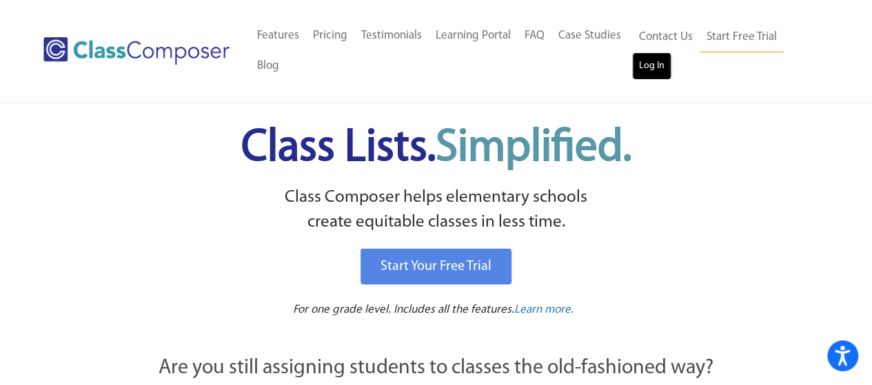
click at [653, 61] on link "Log In" at bounding box center [651, 66] width 39 height 28
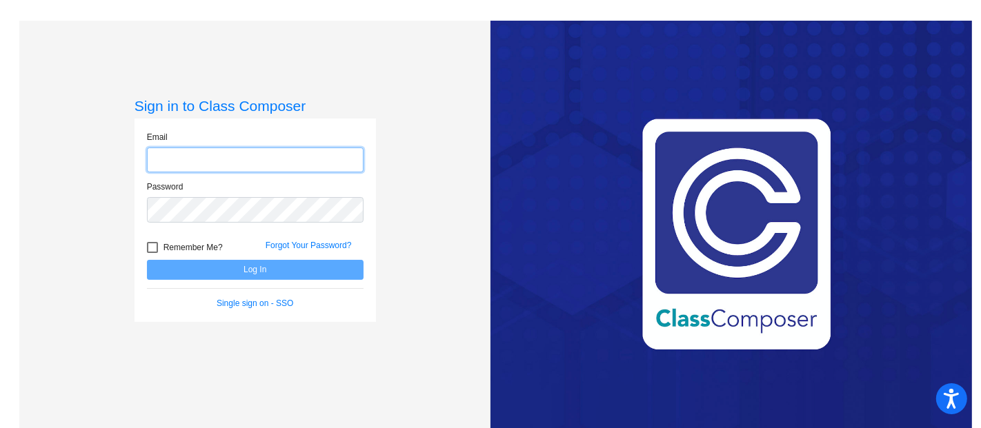
type input "[EMAIL_ADDRESS][DOMAIN_NAME]"
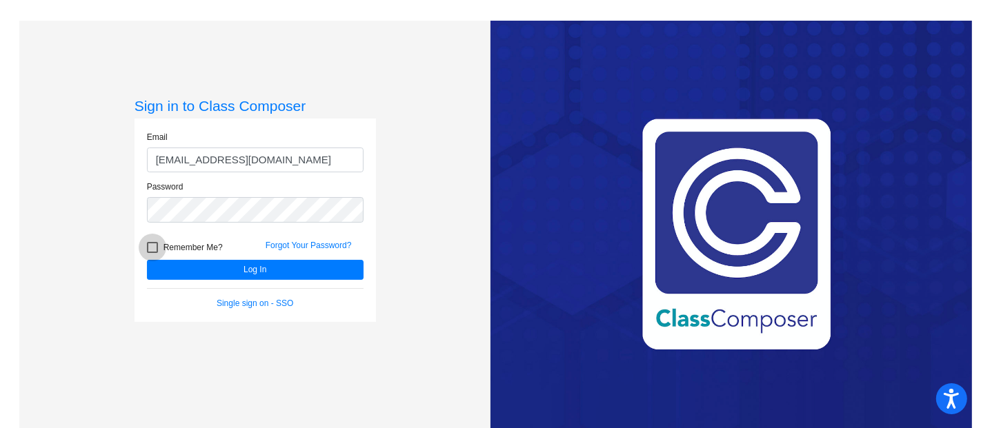
click at [153, 251] on div at bounding box center [152, 247] width 11 height 11
click at [152, 253] on input "Remember Me?" at bounding box center [152, 253] width 1 height 1
checkbox input "true"
click at [238, 157] on input "mcquillinga@mduisd.org" at bounding box center [255, 161] width 217 height 26
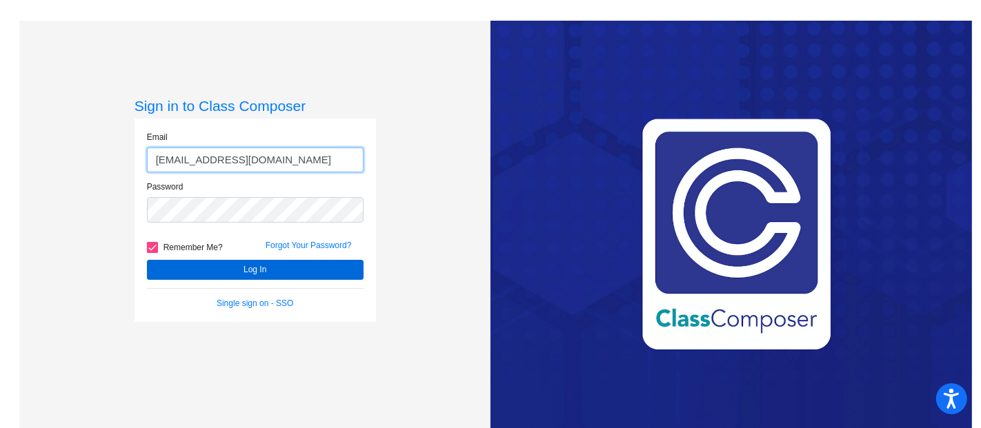
type input "mcquillinga@mdusd.org"
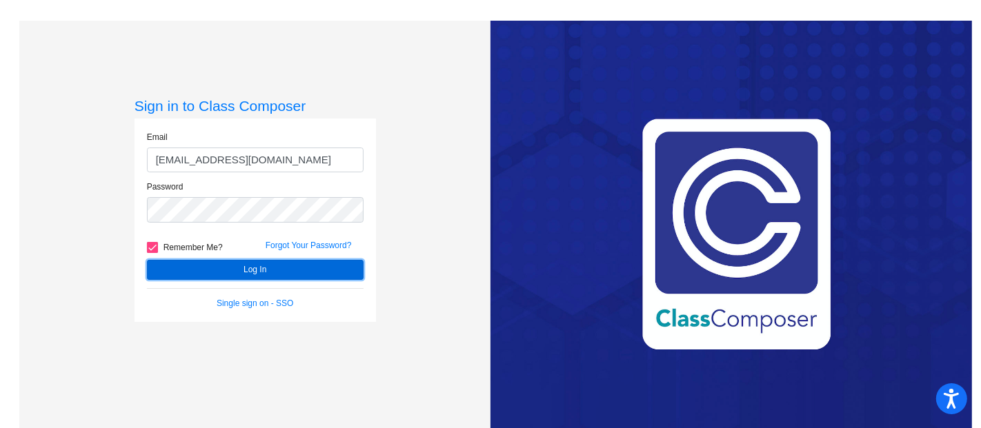
click at [268, 267] on button "Log In" at bounding box center [255, 270] width 217 height 20
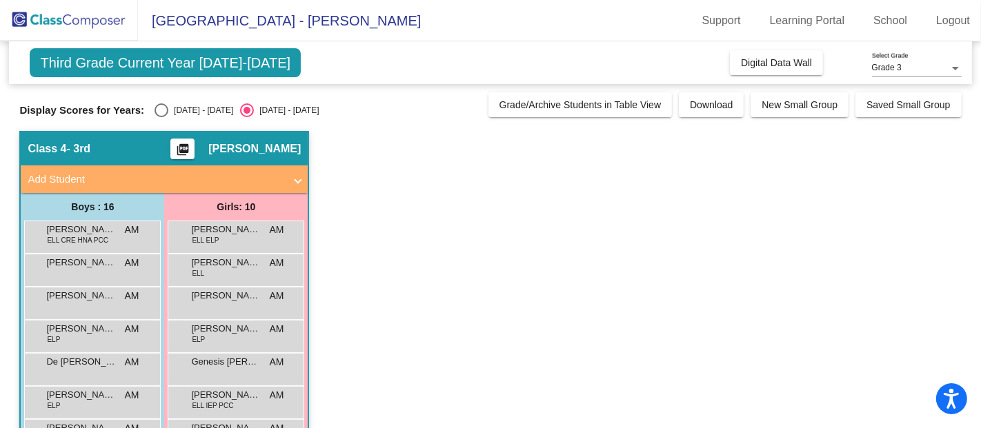
click at [163, 110] on div "Select an option" at bounding box center [161, 110] width 14 height 14
click at [161, 117] on input "2024 - 2025" at bounding box center [161, 117] width 1 height 1
radio input "true"
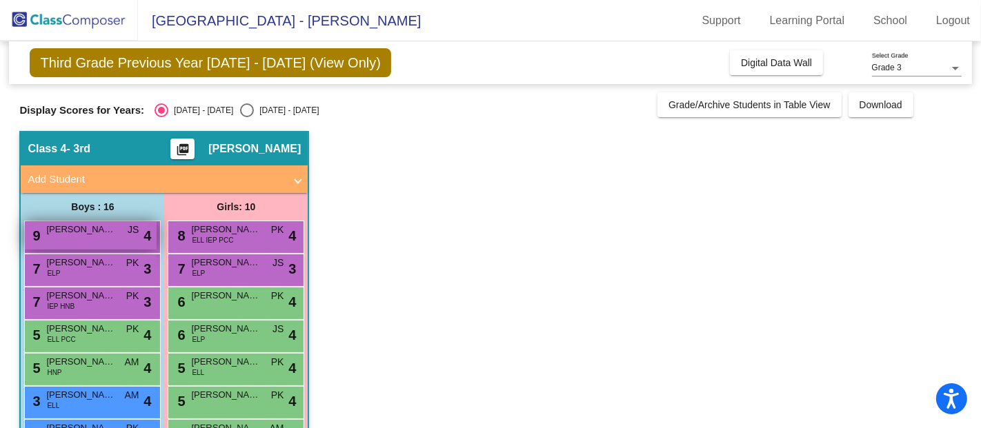
click at [67, 226] on span "Axel Marin" at bounding box center [80, 230] width 69 height 14
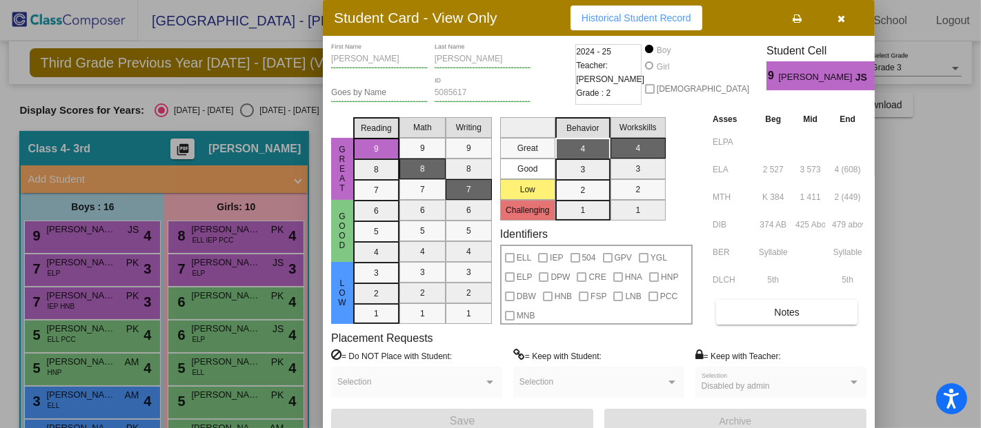
click at [283, 237] on div at bounding box center [490, 214] width 981 height 428
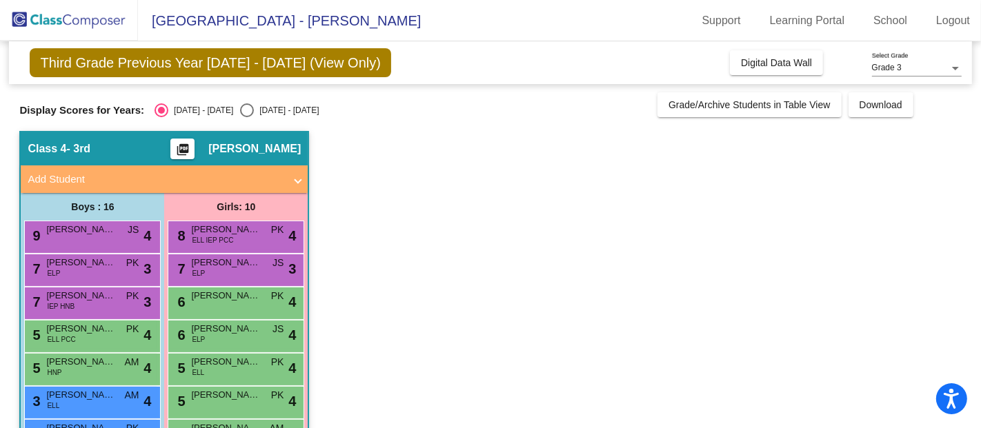
click at [283, 237] on div "8 Laila Azanza Alvarez ELL IEP PCC PK lock do_not_disturb_alt 4" at bounding box center [236, 235] width 132 height 28
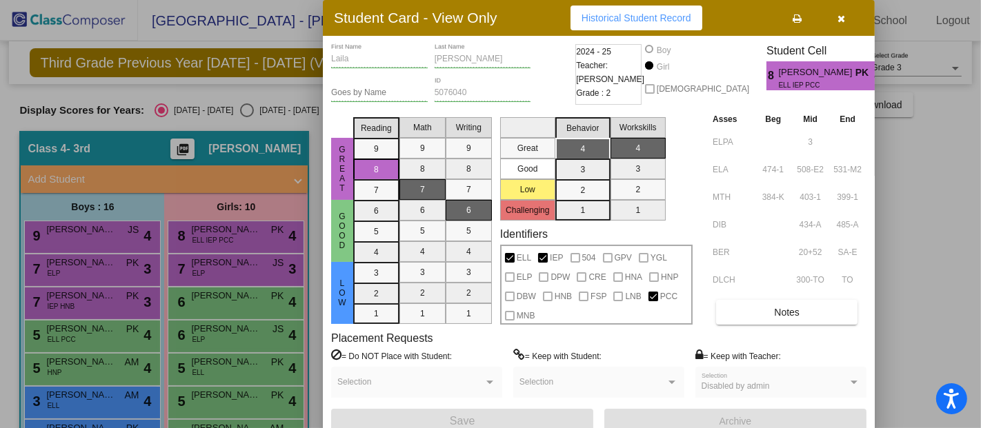
click at [103, 275] on div at bounding box center [490, 214] width 981 height 428
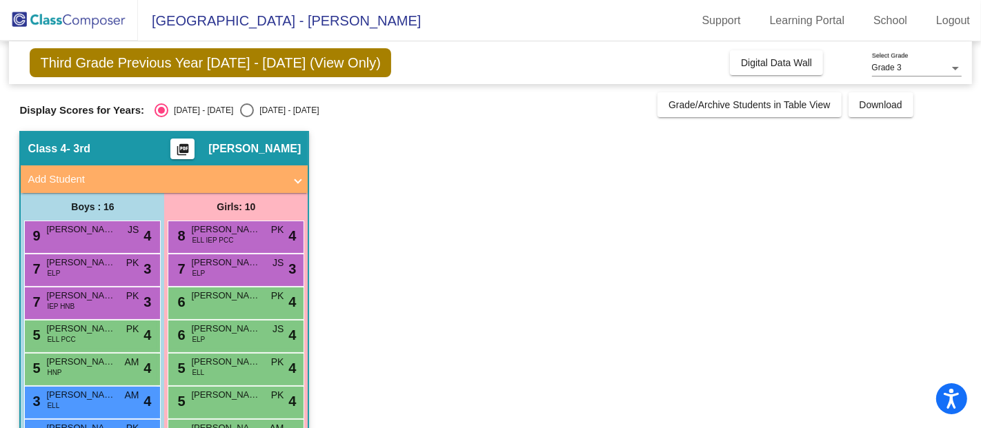
click at [103, 275] on div "7 Darian Zayden Sotio ELP PK lock do_not_disturb_alt 3" at bounding box center [91, 268] width 132 height 28
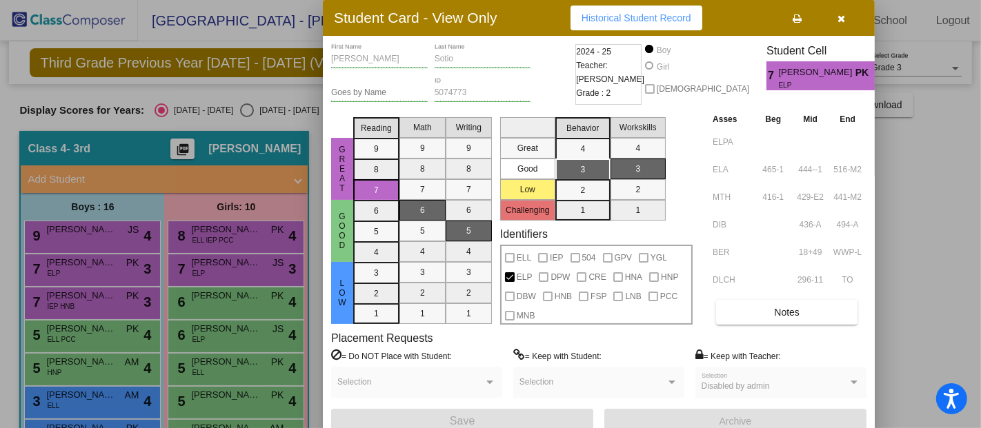
click at [201, 261] on div at bounding box center [490, 214] width 981 height 428
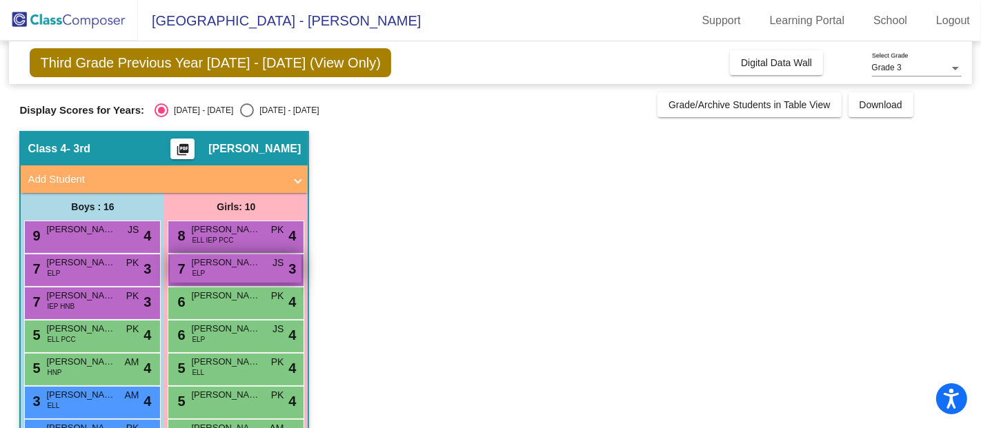
click at [214, 261] on span "Melodi Mann" at bounding box center [225, 263] width 69 height 14
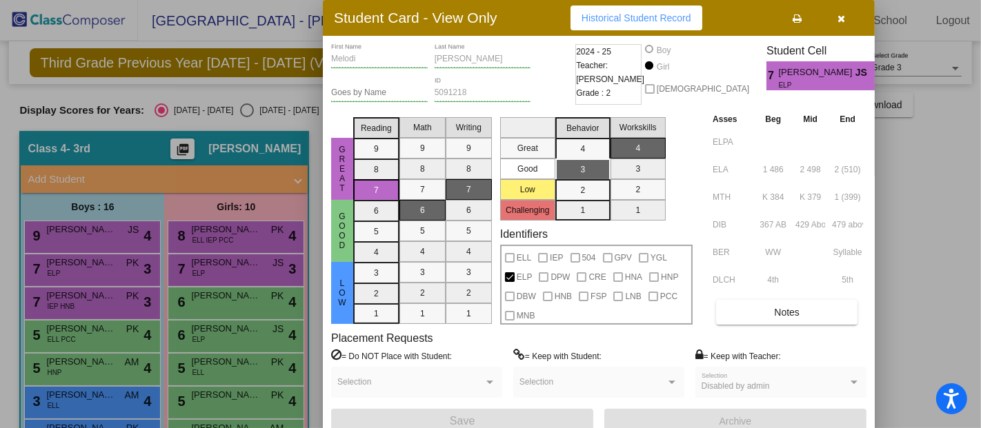
click at [86, 263] on div at bounding box center [490, 214] width 981 height 428
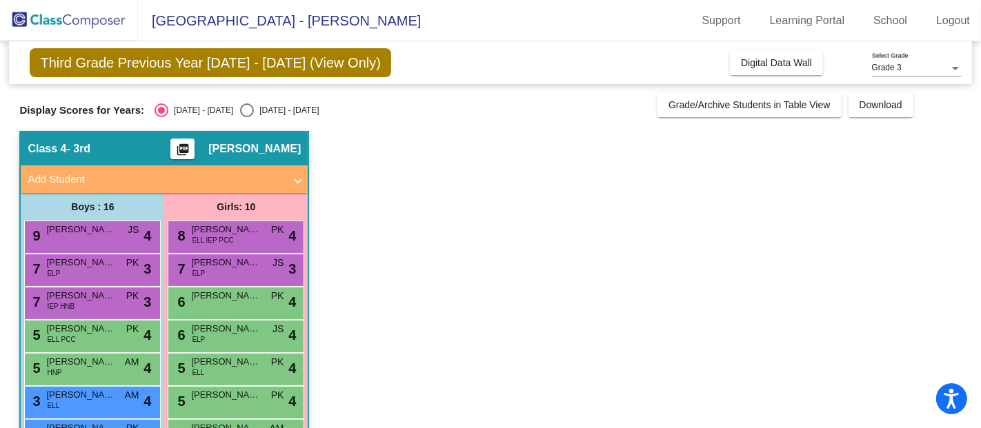
click at [86, 263] on span "Darian Zayden Sotio" at bounding box center [80, 263] width 69 height 14
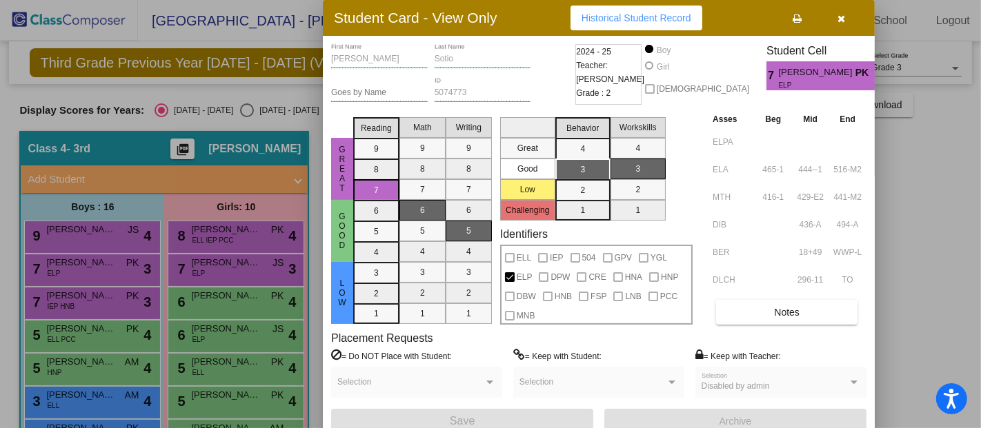
click at [252, 86] on div at bounding box center [490, 214] width 981 height 428
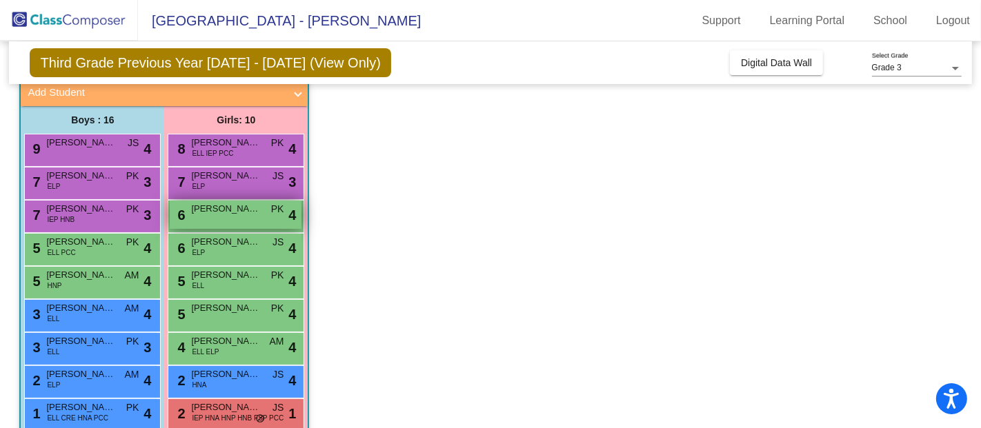
scroll to position [88, 0]
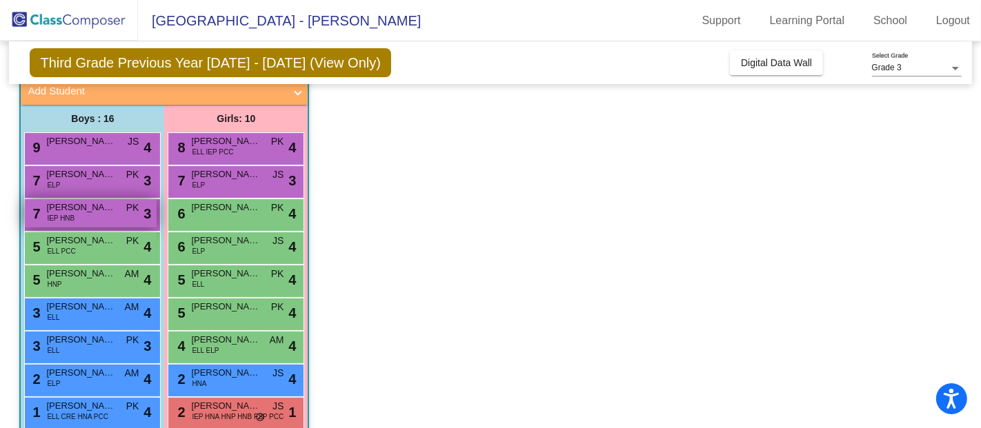
click at [83, 208] on span "Jude Finau" at bounding box center [80, 208] width 69 height 14
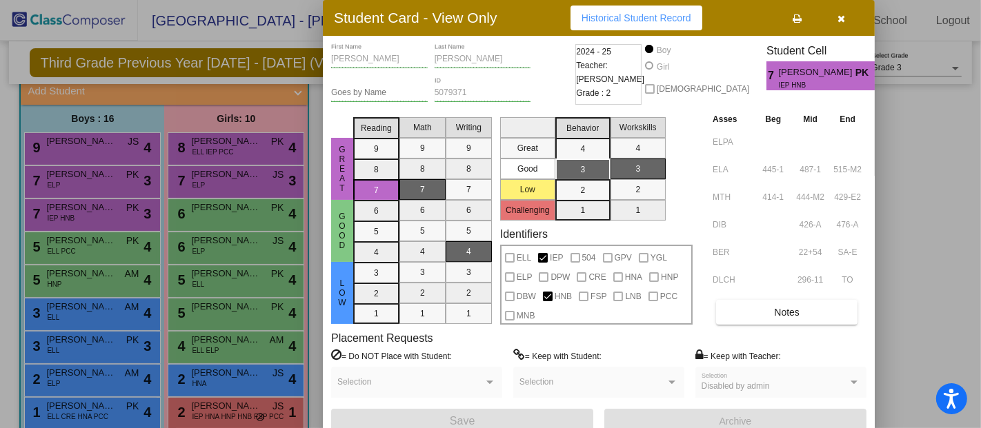
click at [208, 208] on div at bounding box center [490, 214] width 981 height 428
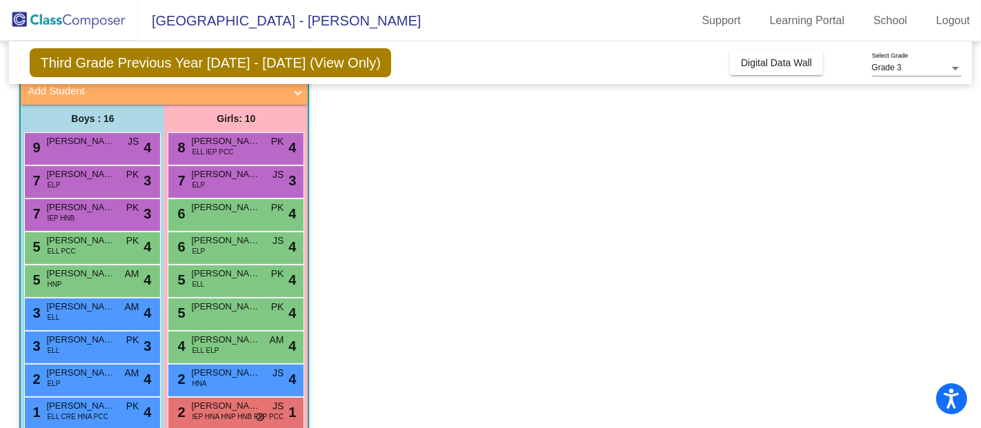
click at [208, 208] on span "Elliana Jovel" at bounding box center [225, 208] width 69 height 14
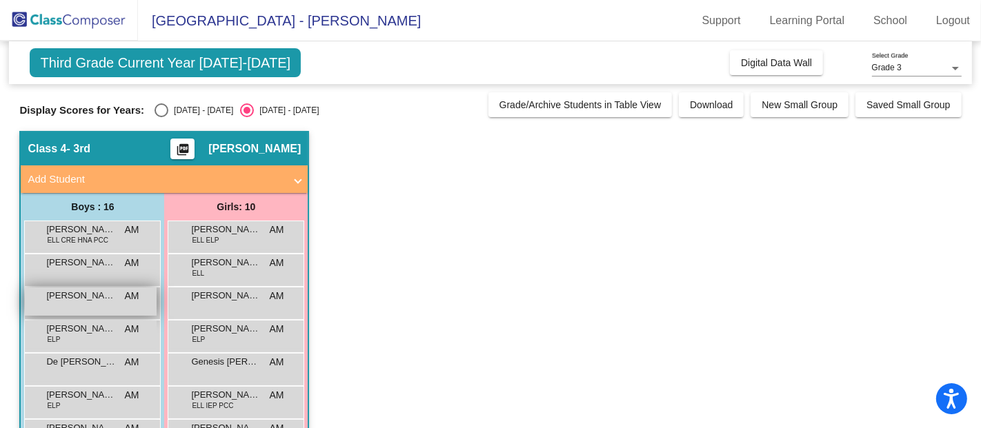
click at [92, 296] on span "[PERSON_NAME] [PERSON_NAME]" at bounding box center [80, 296] width 69 height 14
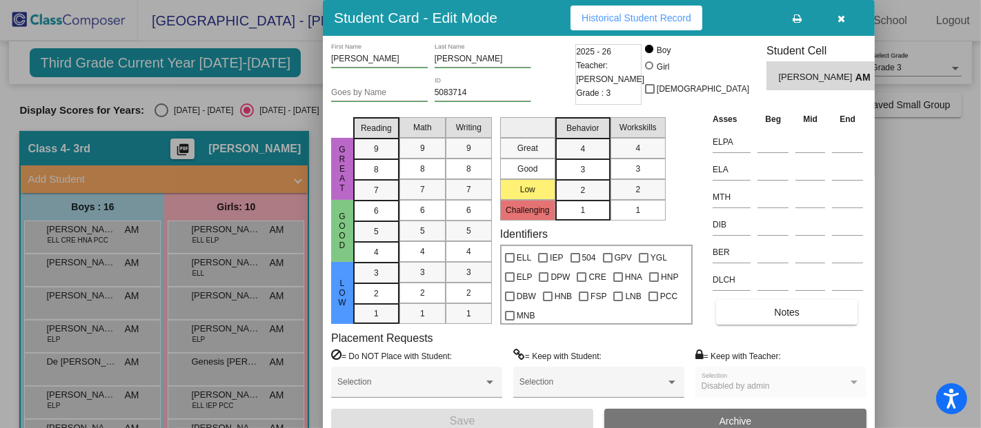
click at [230, 292] on div at bounding box center [490, 214] width 981 height 428
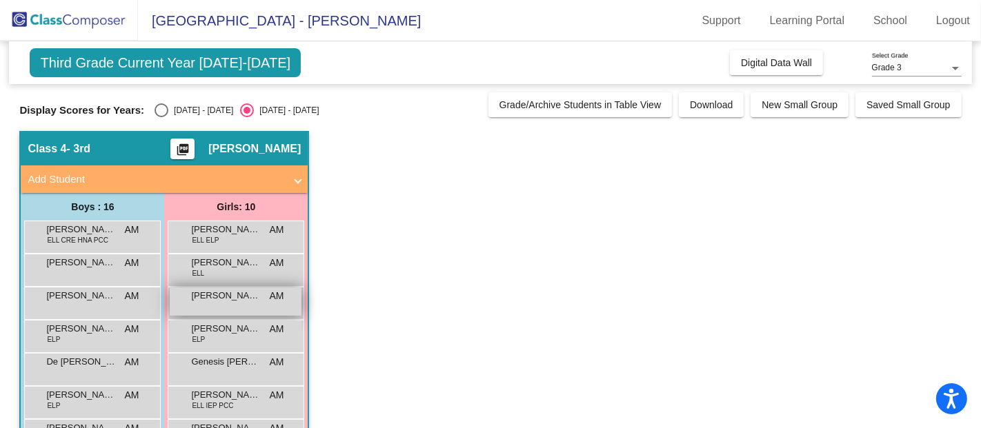
click at [238, 292] on span "[PERSON_NAME]" at bounding box center [225, 296] width 69 height 14
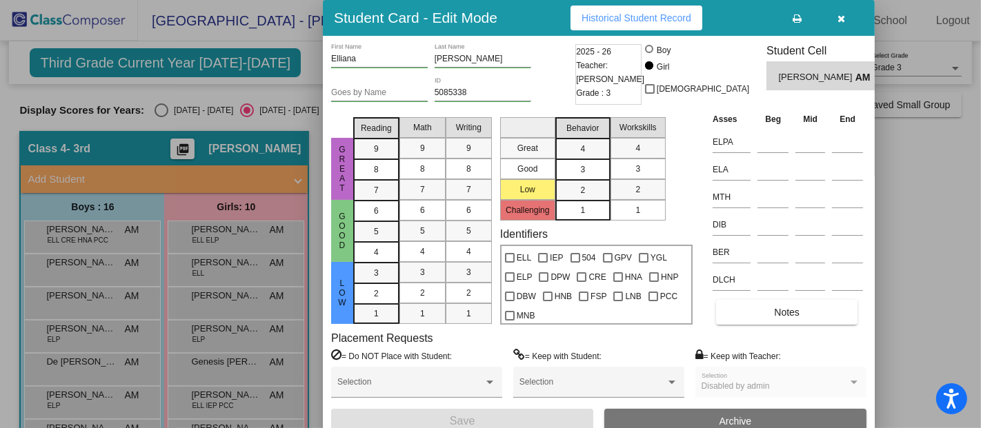
click at [157, 106] on div at bounding box center [490, 214] width 981 height 428
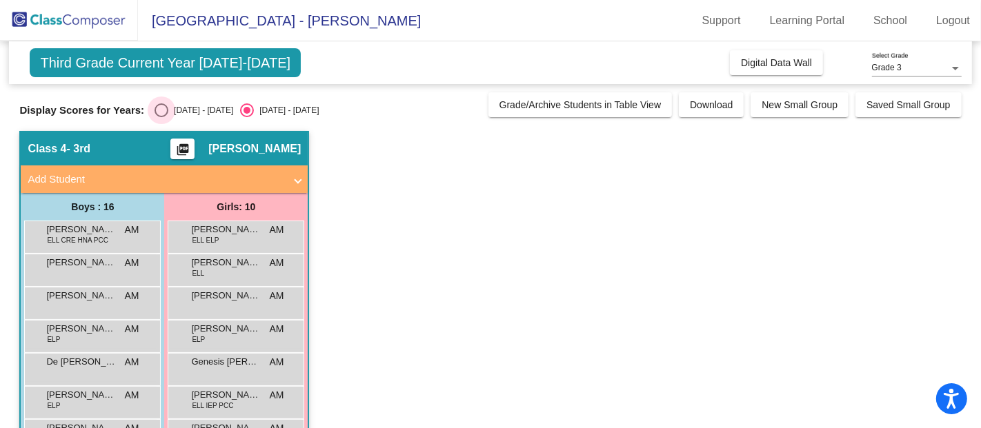
click at [162, 111] on div "Select an option" at bounding box center [161, 110] width 14 height 14
click at [161, 117] on input "2024 - 2025" at bounding box center [161, 117] width 1 height 1
radio input "true"
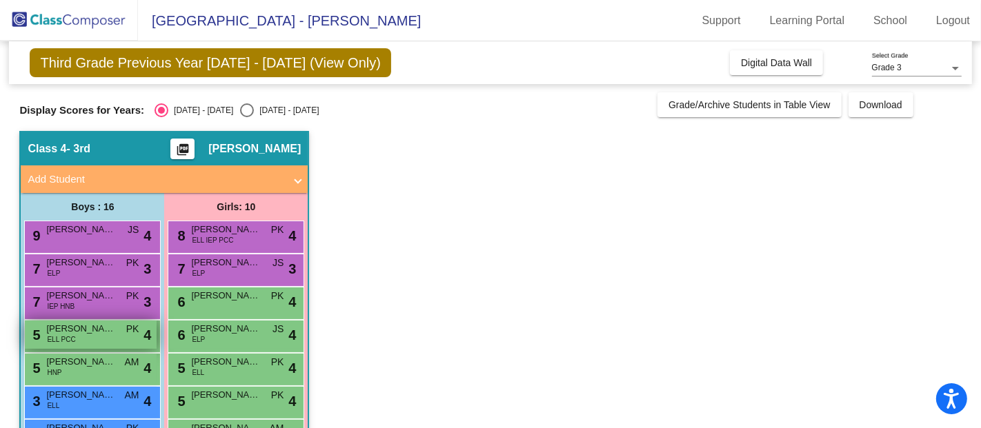
click at [92, 325] on span "Jacob Lopez Carrillo" at bounding box center [80, 329] width 69 height 14
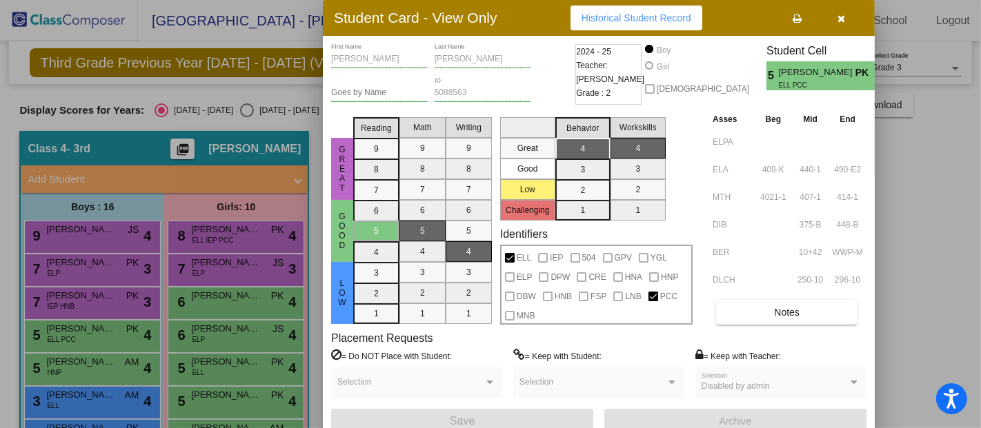
click at [230, 296] on div at bounding box center [490, 214] width 981 height 428
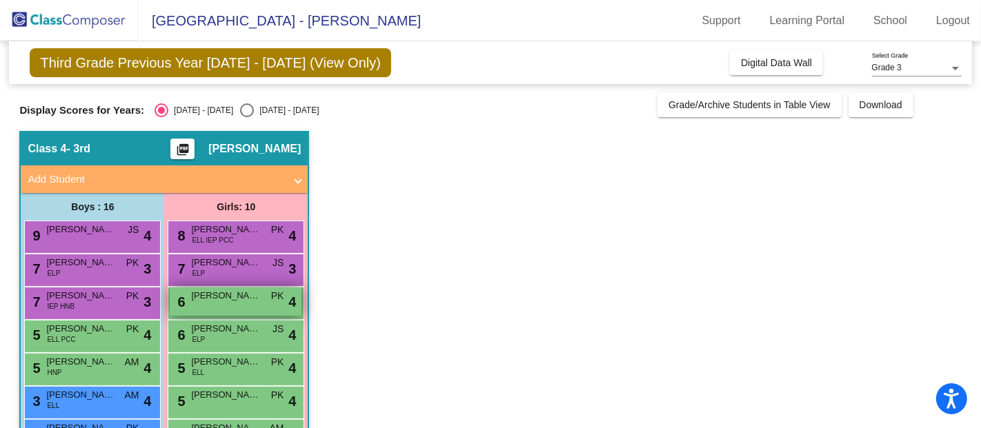
click at [231, 294] on span "Elliana Jovel" at bounding box center [225, 296] width 69 height 14
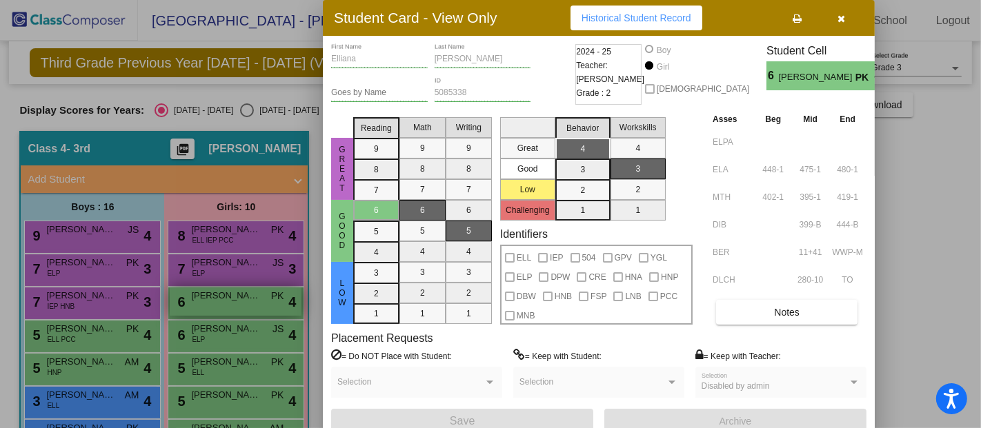
click at [231, 294] on div at bounding box center [490, 214] width 981 height 428
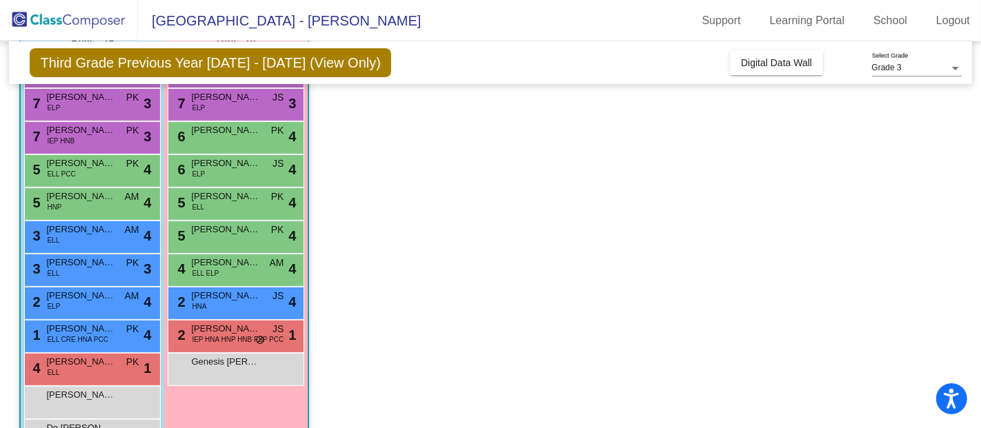
scroll to position [166, 0]
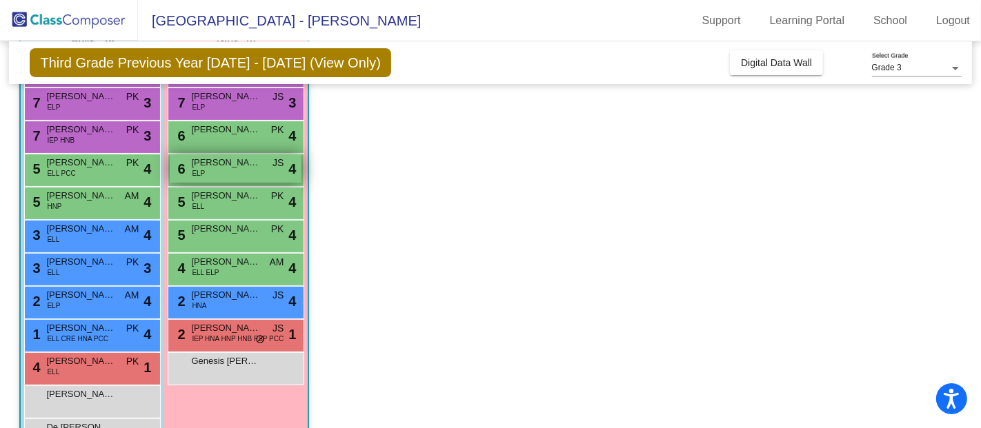
click at [201, 162] on span "Gaea Panugaling" at bounding box center [225, 163] width 69 height 14
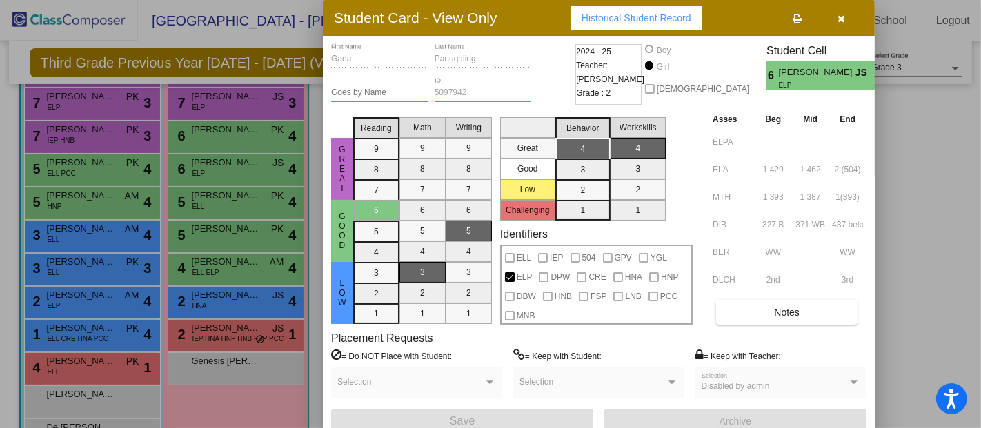
click at [99, 195] on div at bounding box center [490, 214] width 981 height 428
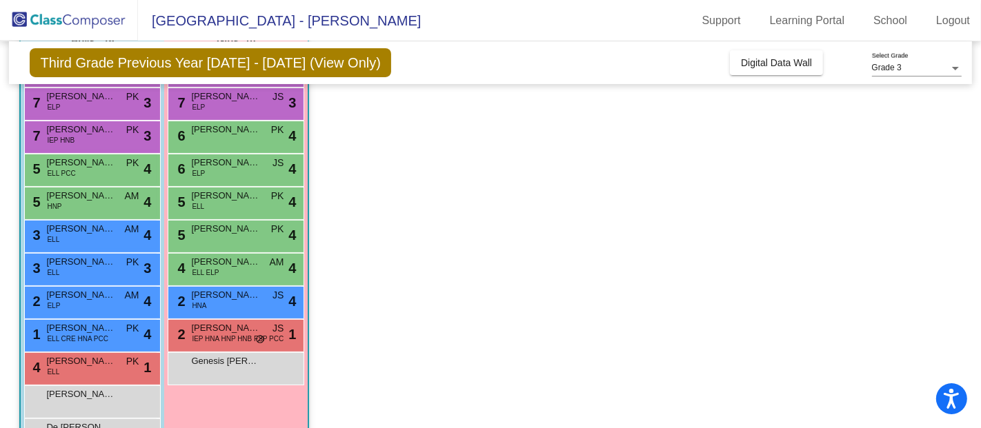
click at [99, 195] on span "Jovany Sanchez" at bounding box center [80, 196] width 69 height 14
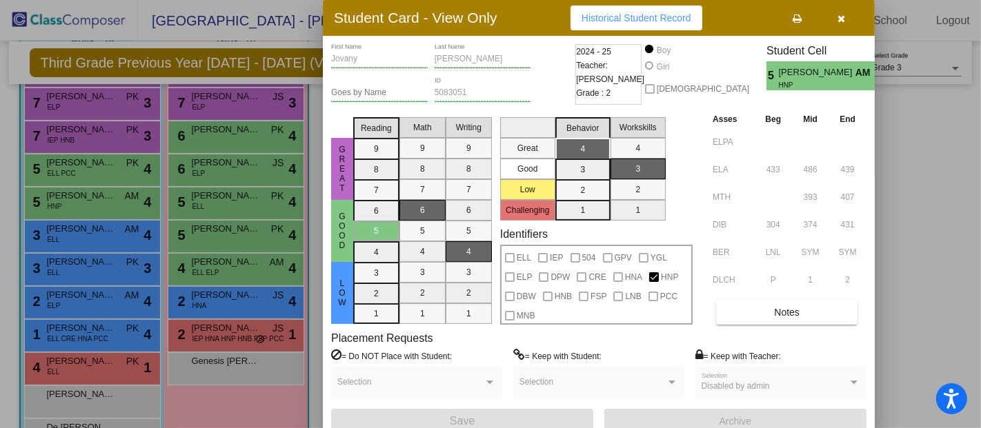
click at [210, 196] on div at bounding box center [490, 214] width 981 height 428
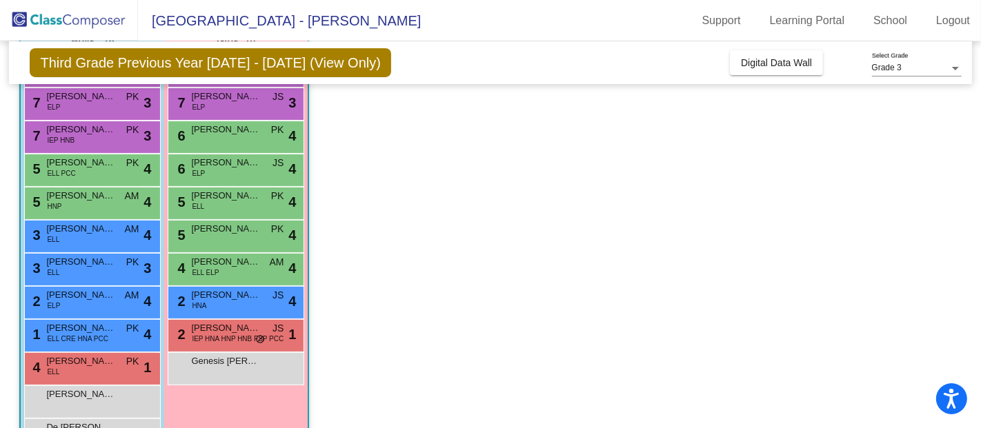
click at [210, 196] on span "Anliza Kem" at bounding box center [225, 196] width 69 height 14
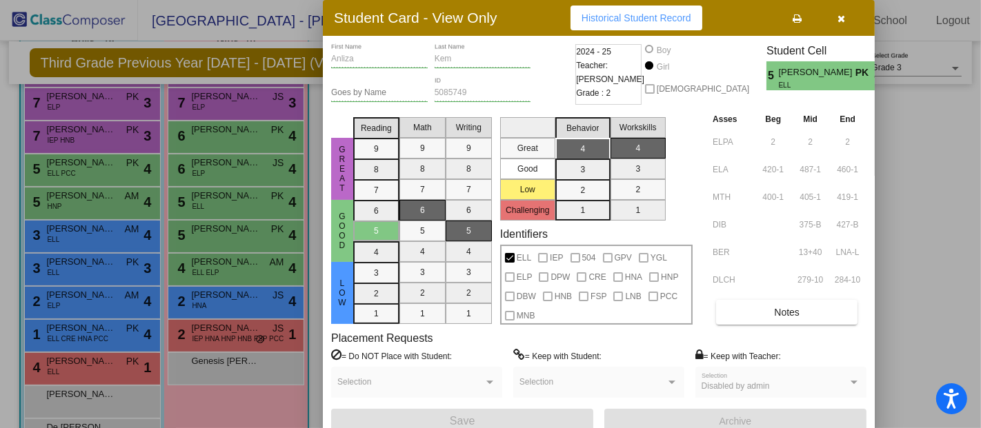
click at [114, 229] on div at bounding box center [490, 214] width 981 height 428
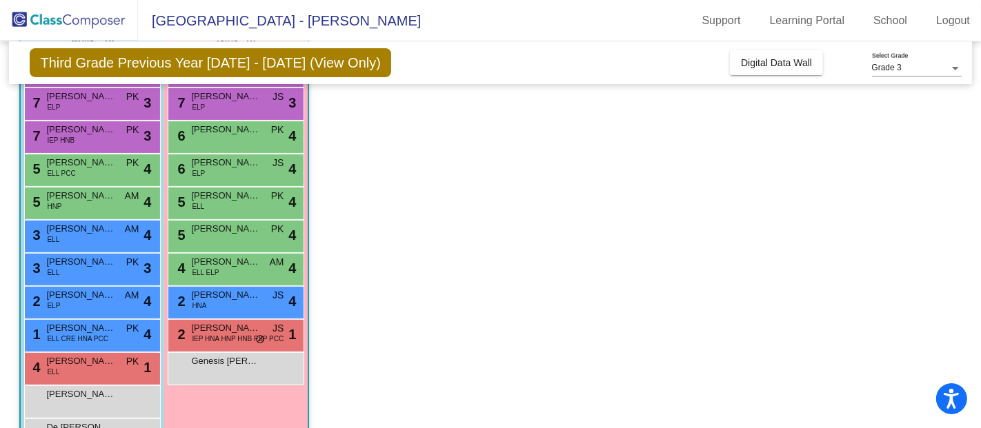
click at [114, 229] on span "Sebastian Zaragoza" at bounding box center [80, 229] width 69 height 14
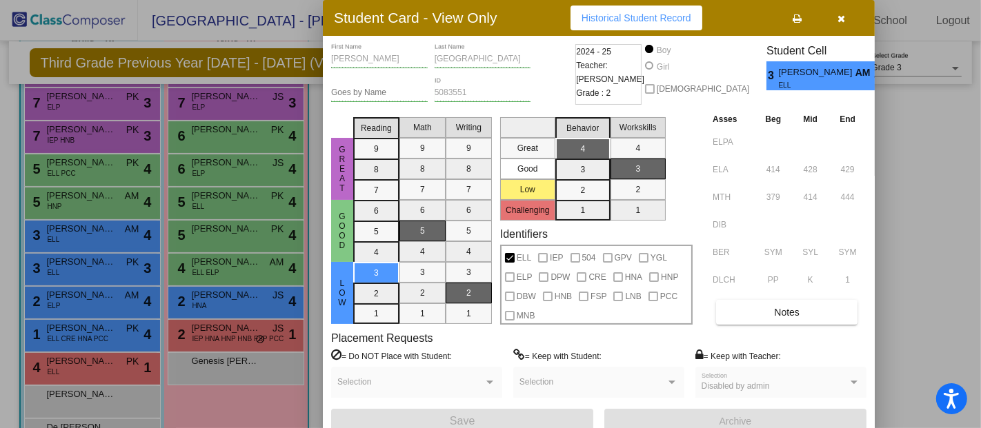
click at [228, 194] on div at bounding box center [490, 214] width 981 height 428
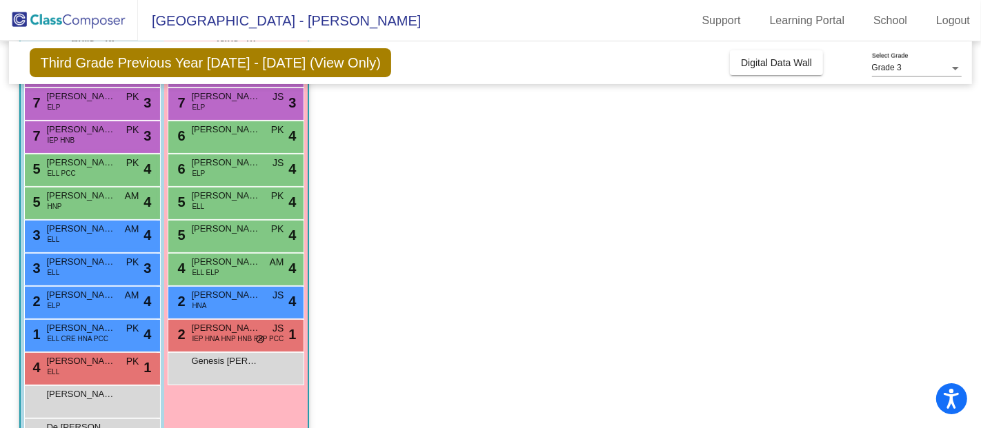
click at [228, 194] on span "Anliza Kem" at bounding box center [225, 196] width 69 height 14
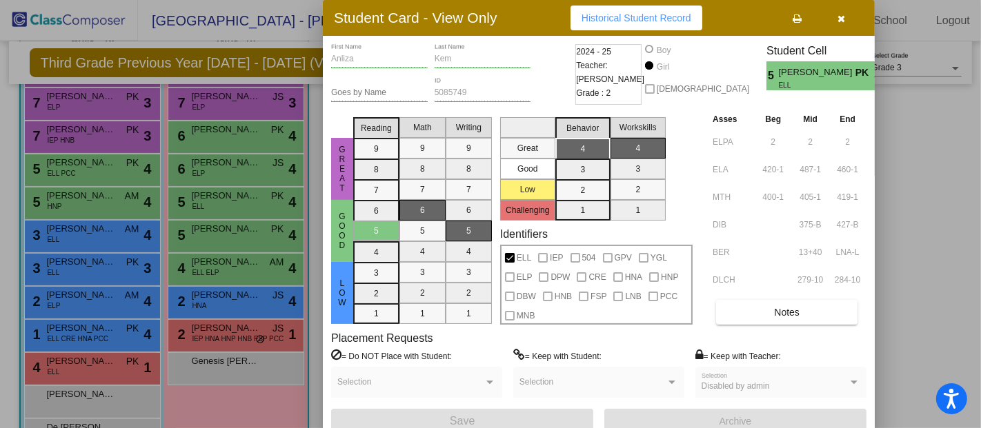
click at [221, 228] on div at bounding box center [490, 214] width 981 height 428
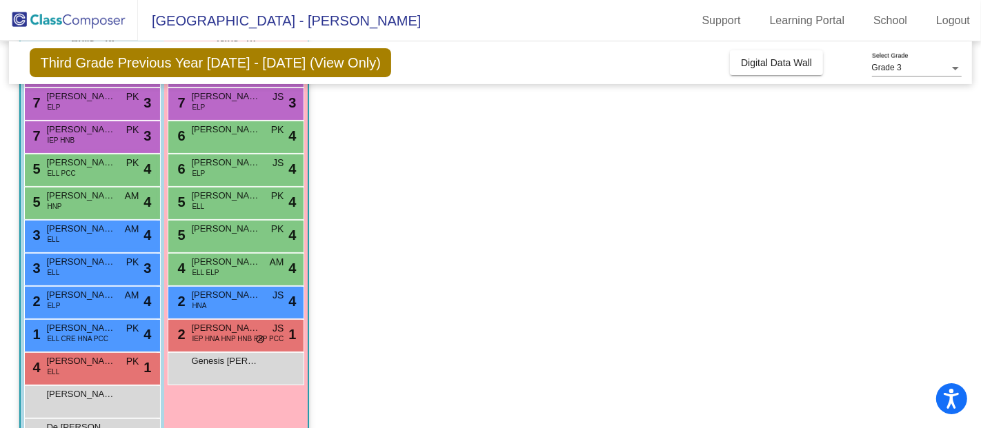
click at [221, 228] on span "Sariah Peoples" at bounding box center [225, 229] width 69 height 14
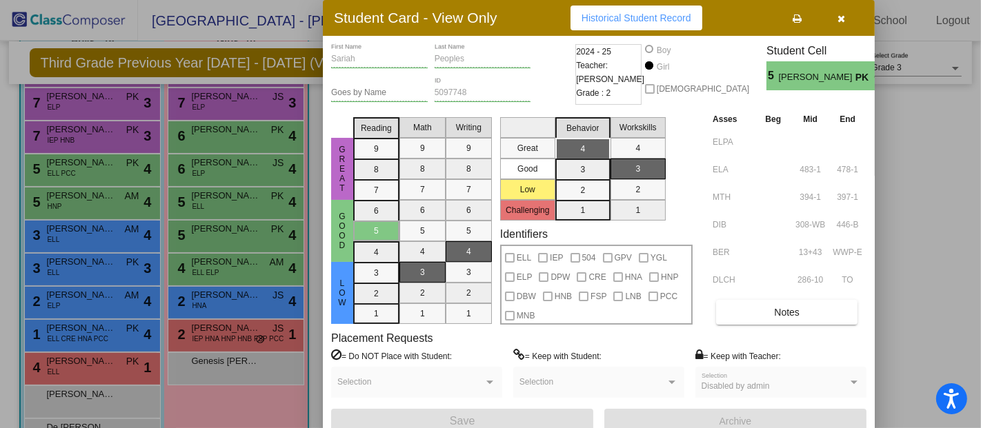
click at [72, 262] on div at bounding box center [490, 214] width 981 height 428
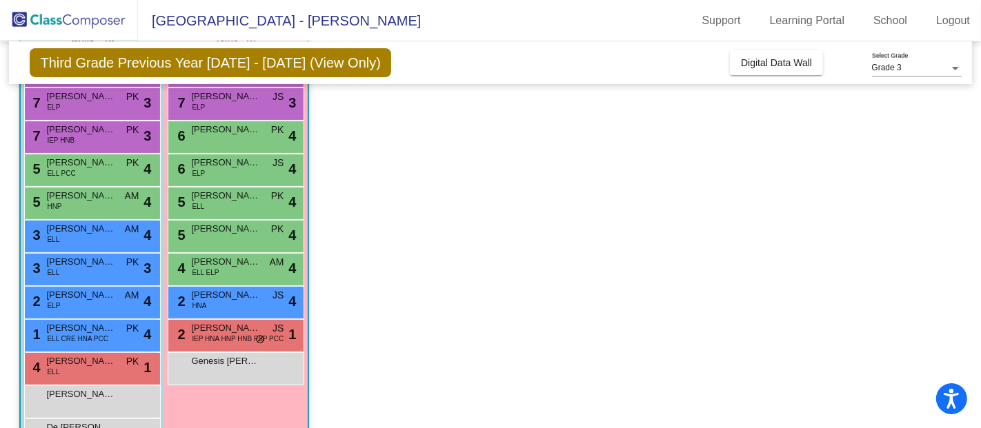
click at [72, 262] on span "Roman Franco" at bounding box center [80, 262] width 69 height 14
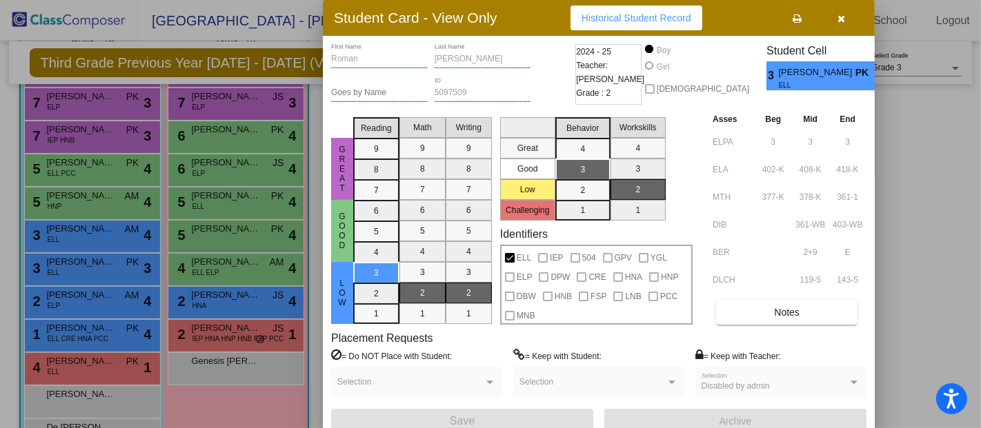
click at [212, 263] on div at bounding box center [490, 214] width 981 height 428
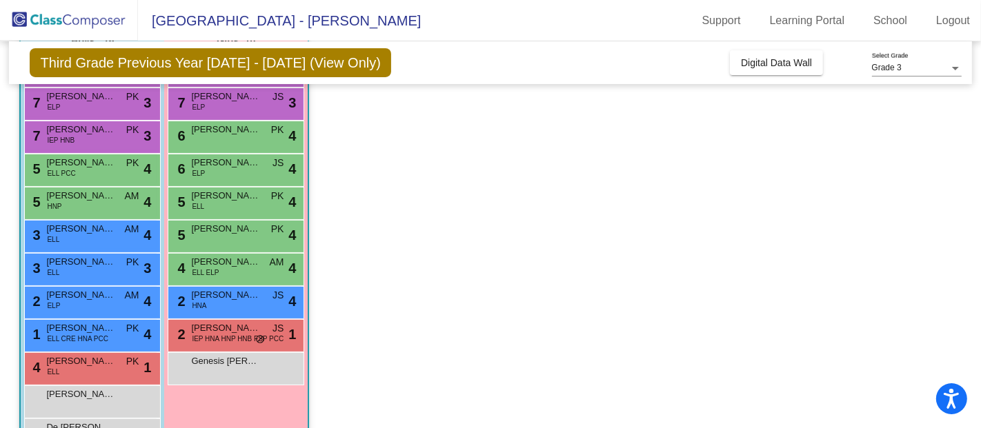
click at [212, 263] on span "Angelica Ramirez Flores" at bounding box center [225, 262] width 69 height 14
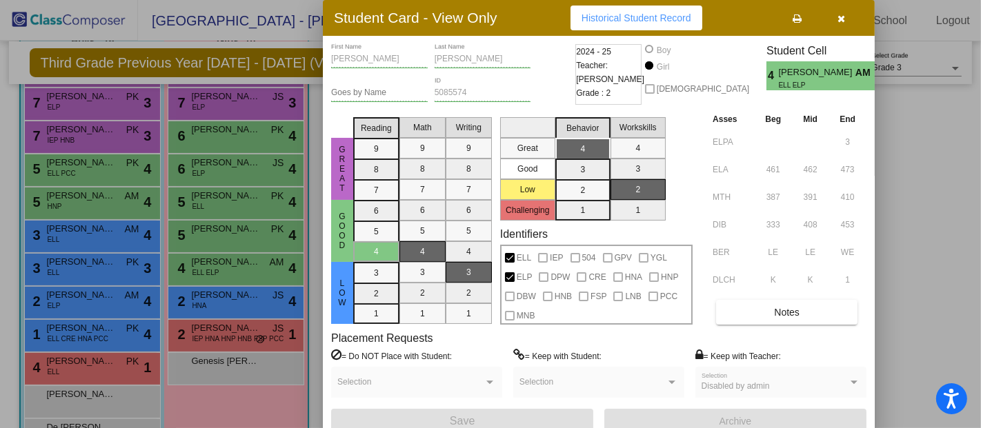
click at [208, 300] on div at bounding box center [490, 214] width 981 height 428
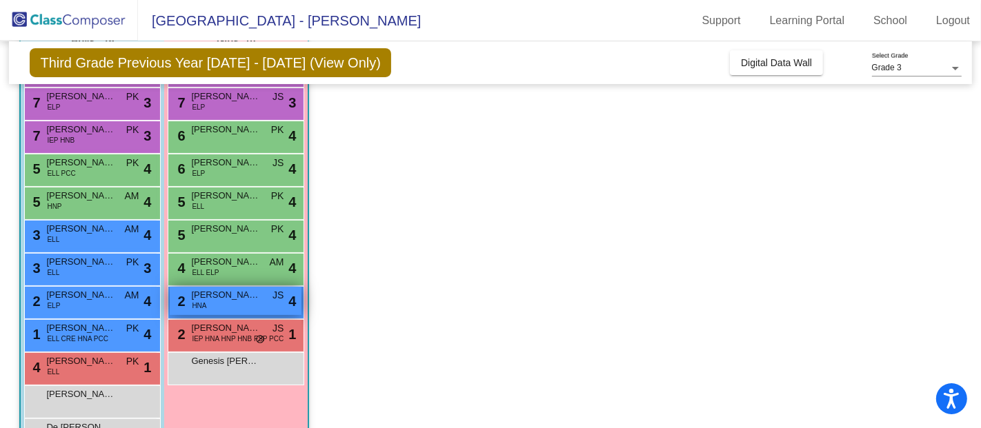
click at [208, 296] on span "Lindsey Lovo Ochoa" at bounding box center [225, 295] width 69 height 14
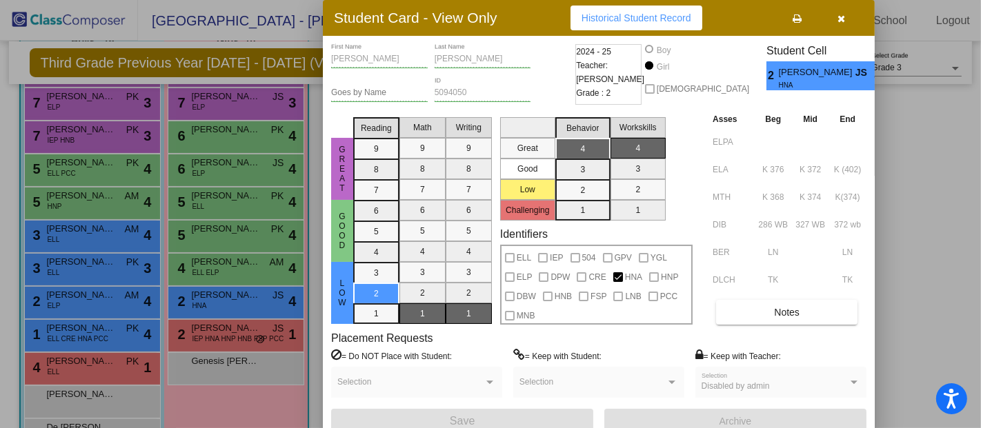
click at [94, 298] on div at bounding box center [490, 214] width 981 height 428
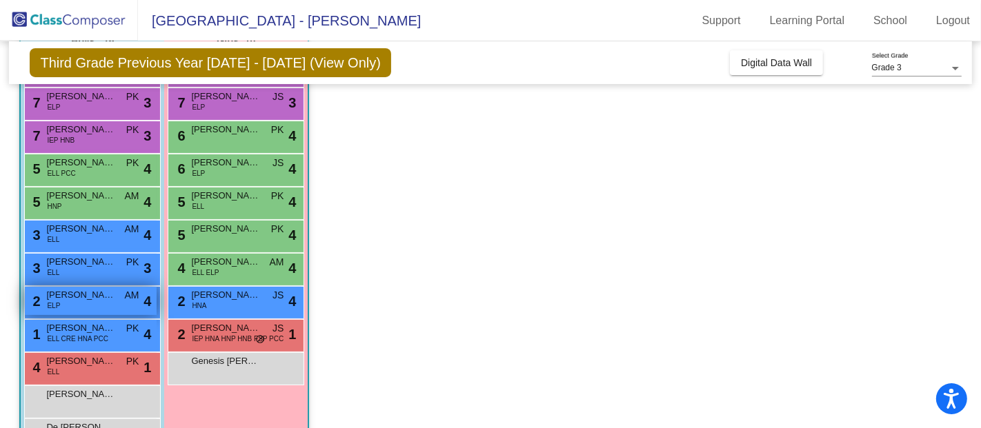
click at [94, 294] on span "Eli Henriquez-Rodriguez" at bounding box center [80, 295] width 69 height 14
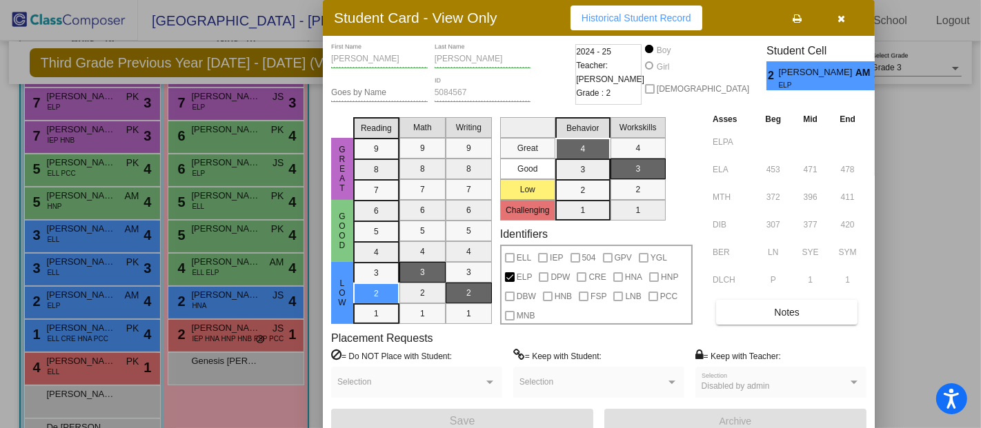
click at [209, 328] on div at bounding box center [490, 214] width 981 height 428
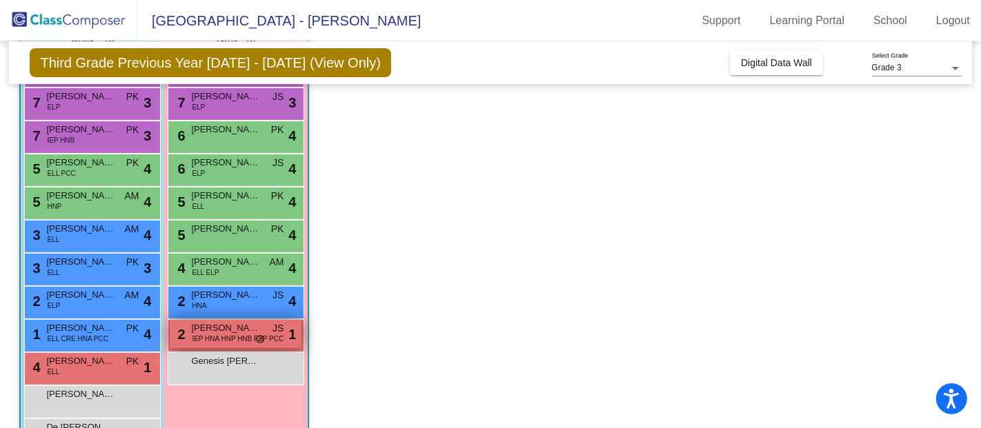
click at [209, 328] on span "Winter Williams" at bounding box center [225, 328] width 69 height 14
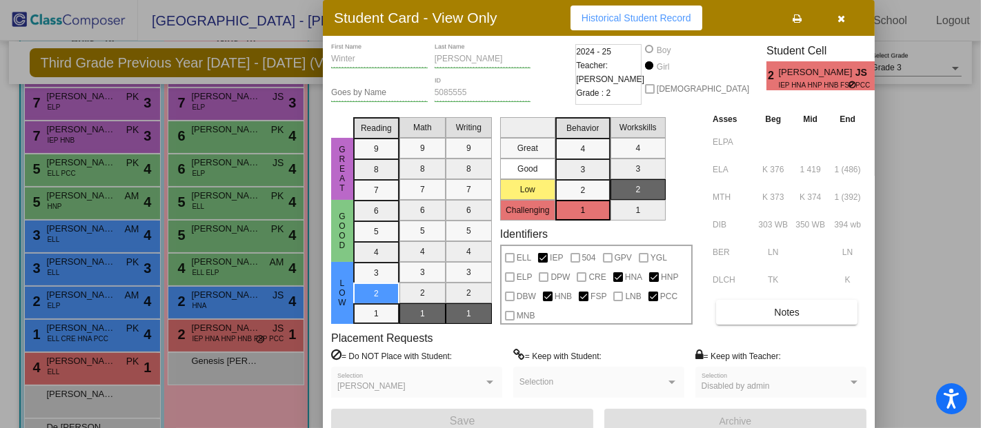
click at [90, 329] on div at bounding box center [490, 214] width 981 height 428
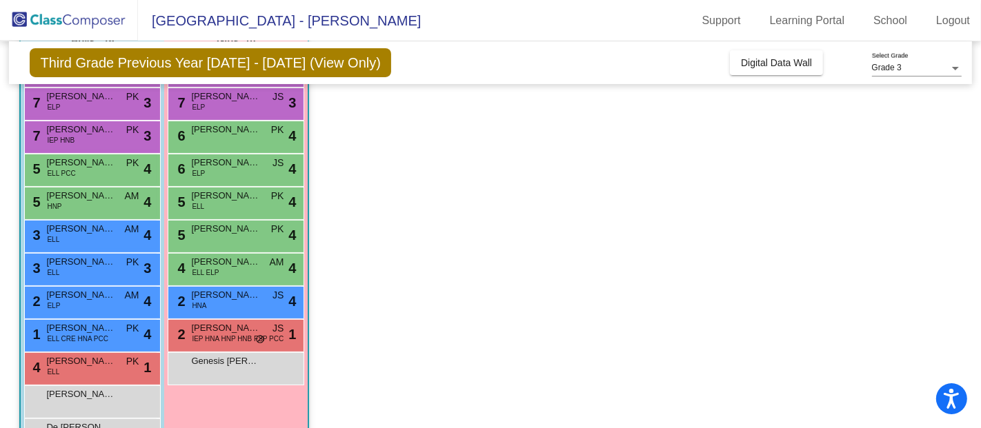
click at [90, 329] on span "Alberto Martinez" at bounding box center [80, 328] width 69 height 14
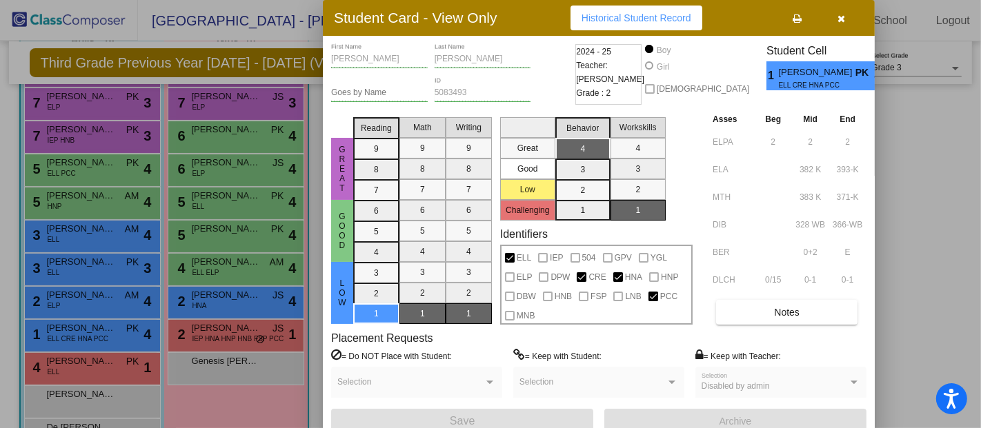
click at [93, 365] on div at bounding box center [490, 214] width 981 height 428
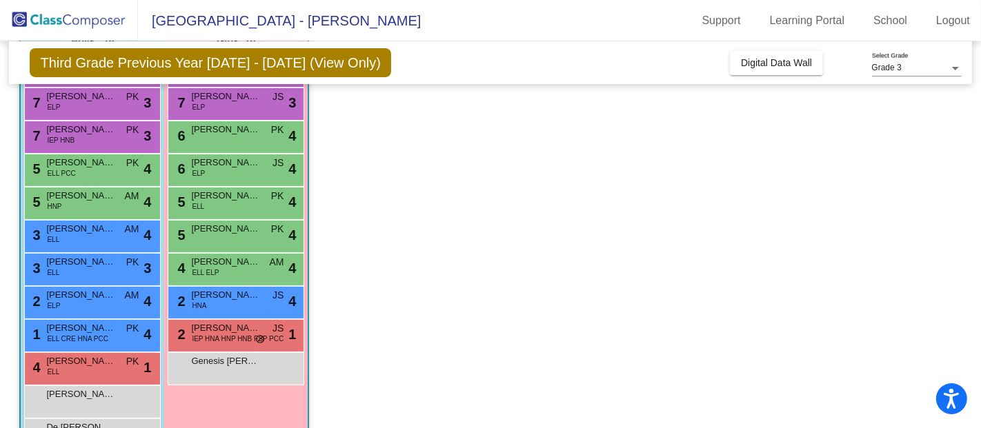
click at [93, 365] on span "Julian Villa Miranda" at bounding box center [80, 361] width 69 height 14
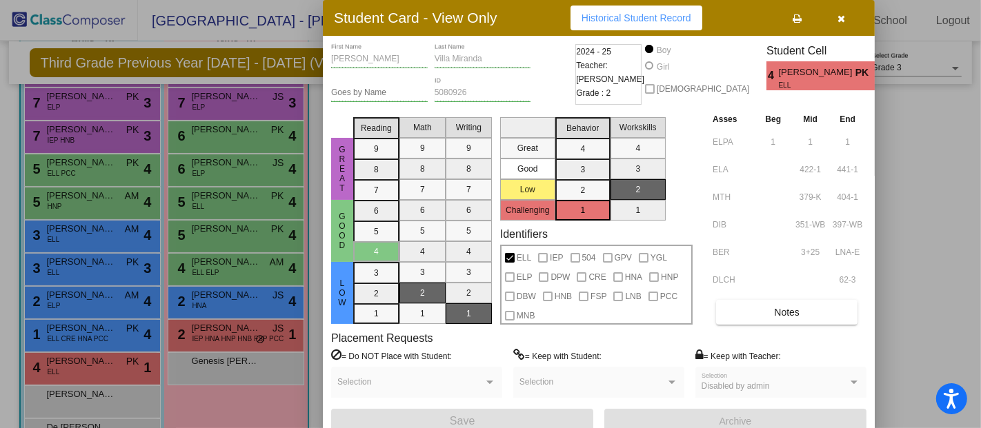
click at [843, 14] on icon "button" at bounding box center [842, 19] width 8 height 10
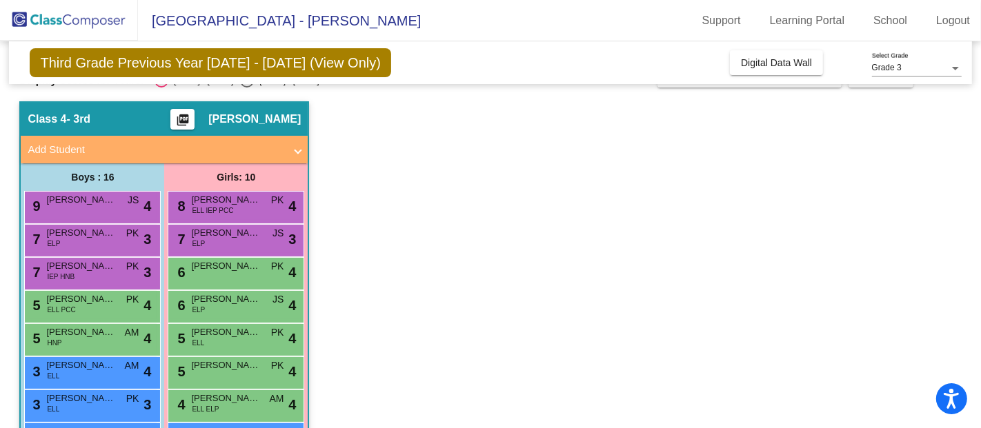
scroll to position [0, 0]
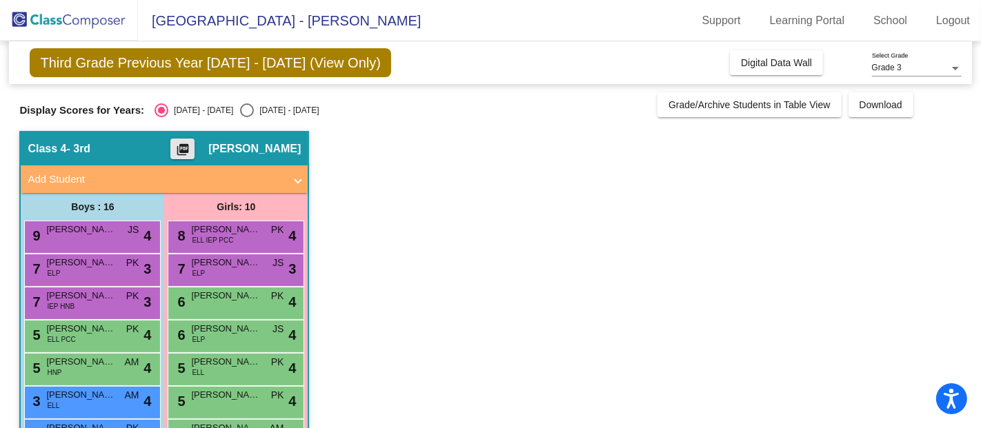
click at [191, 148] on mat-icon "picture_as_pdf" at bounding box center [182, 152] width 17 height 19
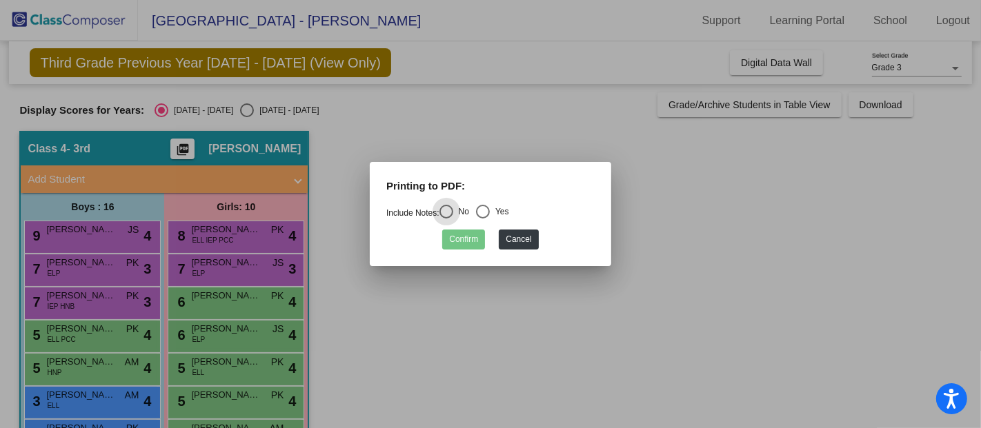
click at [490, 210] on div "Select an option" at bounding box center [483, 212] width 14 height 14
click at [483, 219] on input "Yes" at bounding box center [482, 219] width 1 height 1
radio input "true"
click at [459, 241] on button "Confirm" at bounding box center [463, 240] width 43 height 20
